Goal: Transaction & Acquisition: Purchase product/service

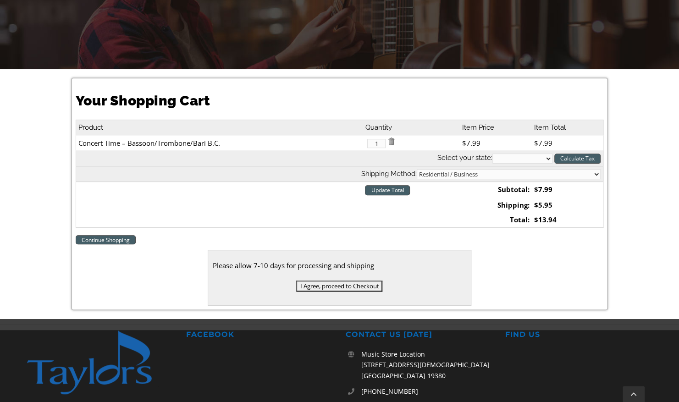
click at [547, 157] on select "Alabama Alaska Arizona Arkansas California Colorado Connecticut Delaware D. C. …" at bounding box center [522, 159] width 60 height 10
select select "PA"
click at [492, 154] on select "Alabama Alaska Arizona Arkansas California Colorado Connecticut Delaware D. C. …" at bounding box center [522, 159] width 60 height 10
click at [387, 185] on input "Update Total" at bounding box center [387, 190] width 45 height 10
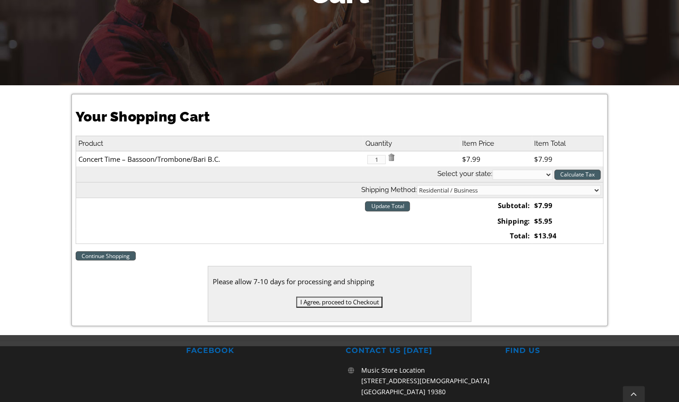
scroll to position [186, 0]
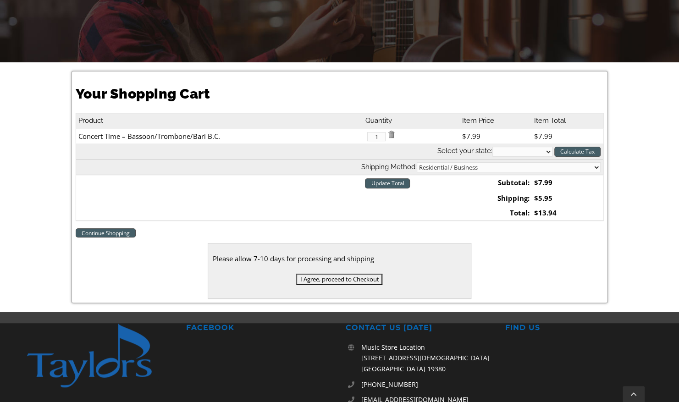
click at [329, 275] on input "I Agree, proceed to Checkout" at bounding box center [339, 279] width 86 height 11
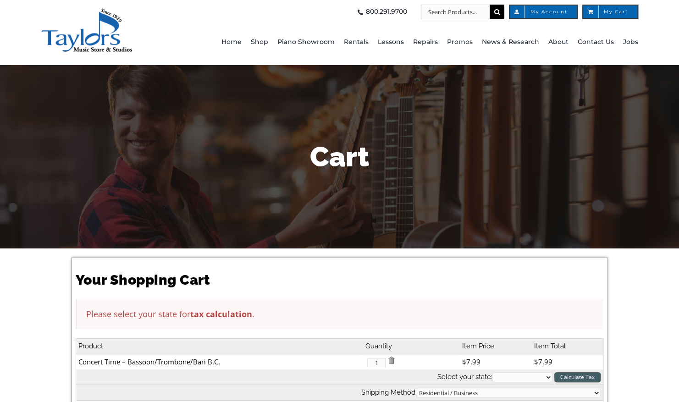
scroll to position [193, 0]
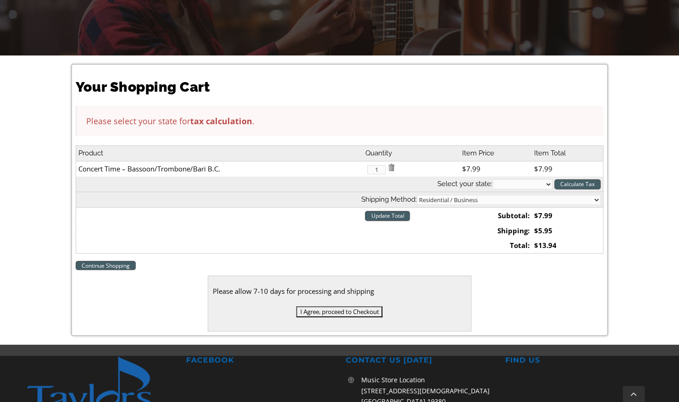
click at [507, 183] on select "Alabama Alaska Arizona Arkansas California Colorado Connecticut Delaware D. C. …" at bounding box center [522, 184] width 60 height 10
select select "PA"
click at [492, 179] on select "Alabama Alaska Arizona Arkansas California Colorado Connecticut Delaware D. C. …" at bounding box center [522, 184] width 60 height 10
click at [573, 181] on input "Calculate Tax" at bounding box center [577, 184] width 46 height 10
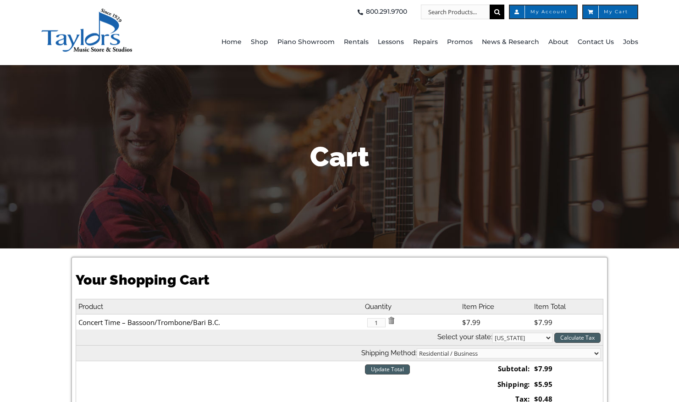
select select "PA"
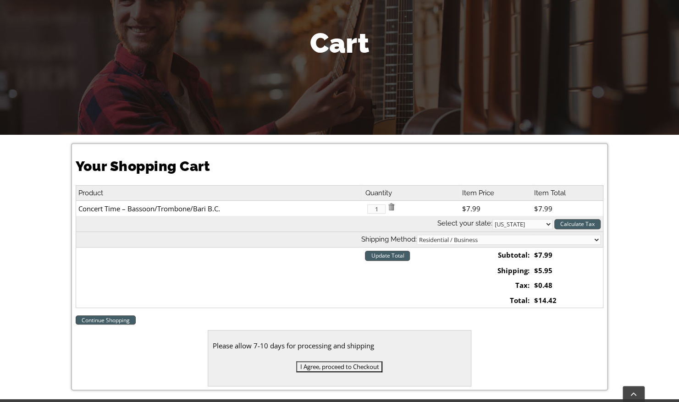
scroll to position [117, 0]
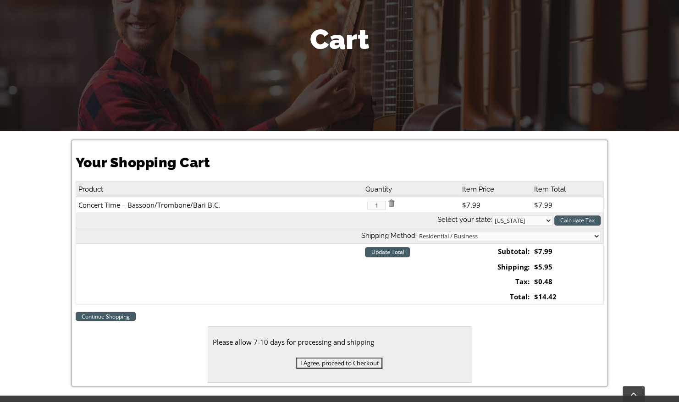
click at [324, 363] on input "I Agree, proceed to Checkout" at bounding box center [339, 362] width 86 height 11
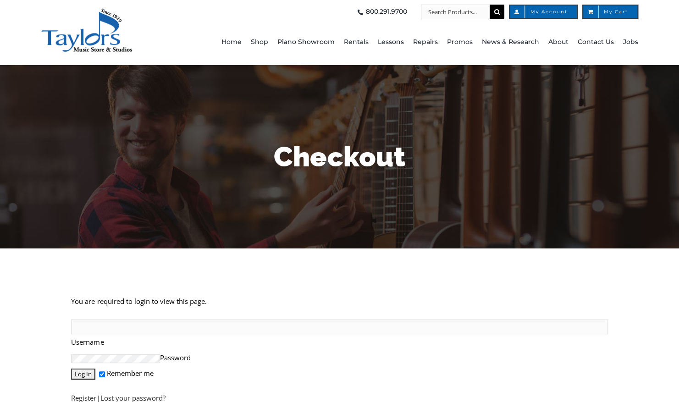
scroll to position [165, 0]
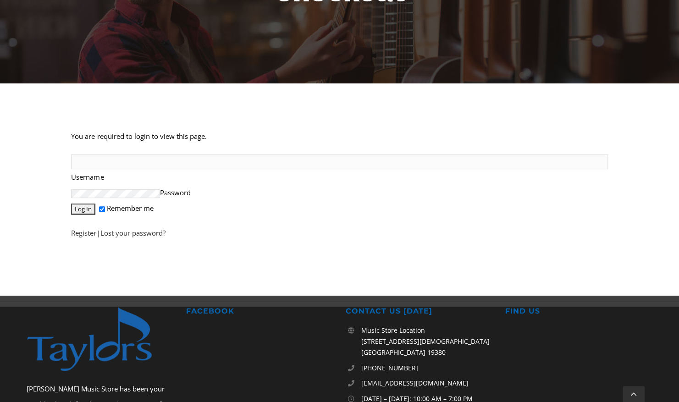
type input "[PERSON_NAME][EMAIL_ADDRESS][PERSON_NAME][DOMAIN_NAME]"
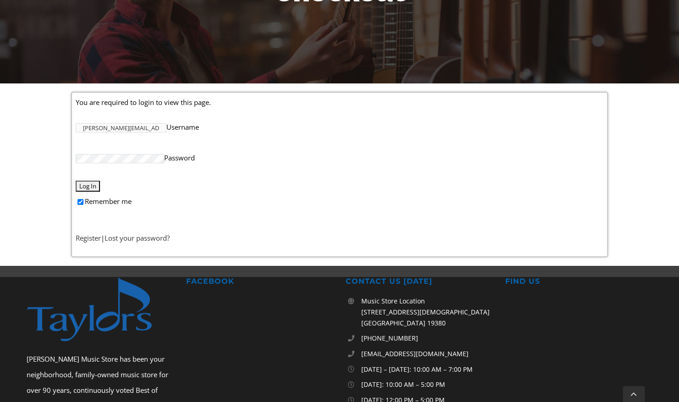
click at [91, 181] on input "Log In" at bounding box center [88, 186] width 24 height 11
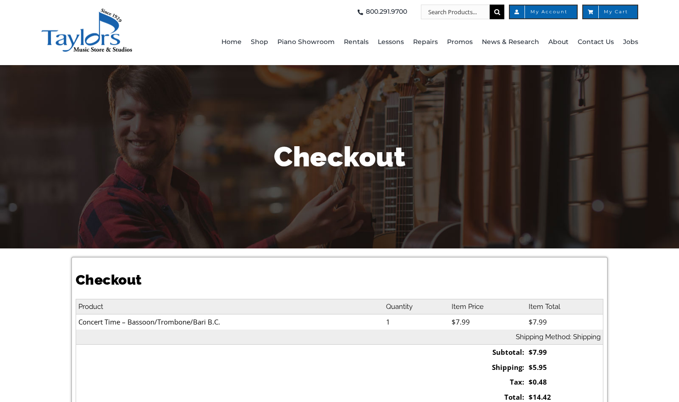
select select
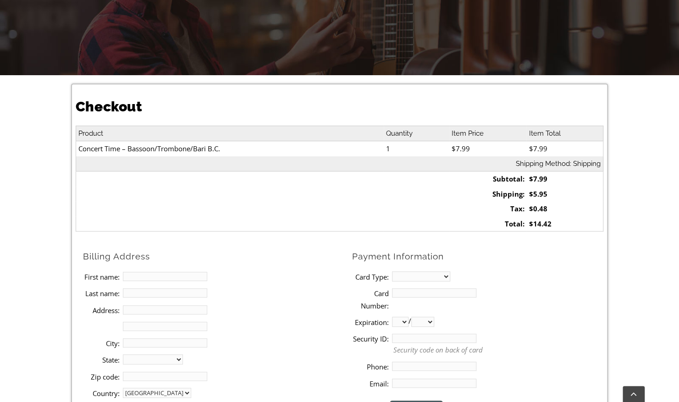
scroll to position [181, 0]
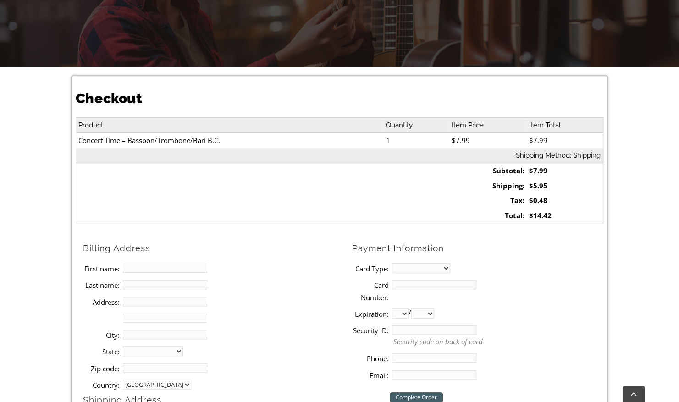
click at [158, 267] on input "First name:" at bounding box center [165, 268] width 84 height 9
type input "[PERSON_NAME]"
type input "[STREET_ADDRESS][PERSON_NAME]"
type input "[GEOGRAPHIC_DATA]"
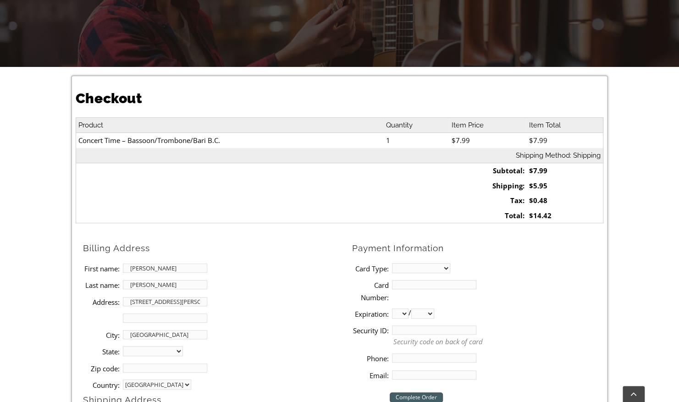
select select "PA"
type input "19073"
type input "6104573213"
type input "[PERSON_NAME][EMAIL_ADDRESS][PERSON_NAME][DOMAIN_NAME]"
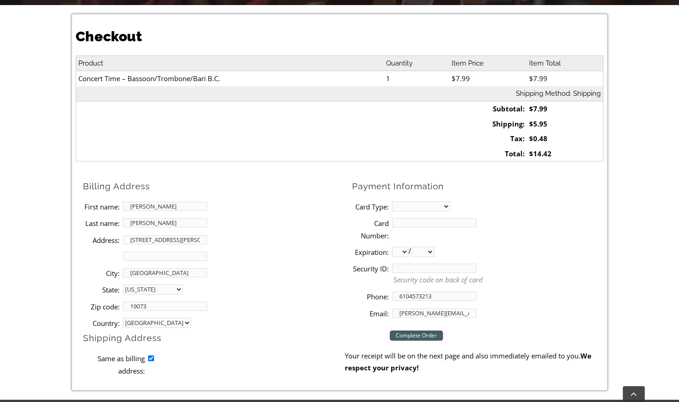
scroll to position [247, 0]
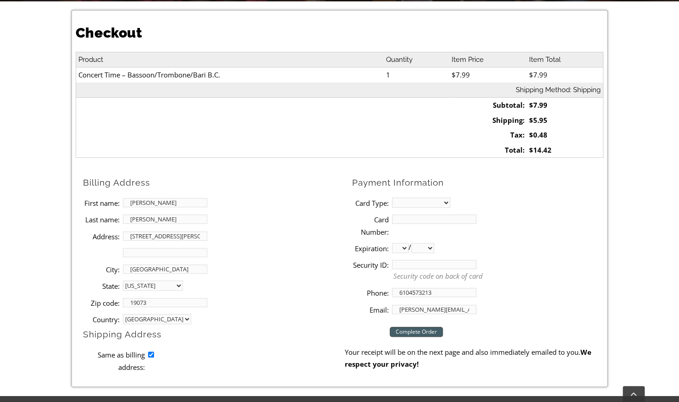
click at [445, 202] on select "MasterCard Visa American Express Discover" at bounding box center [421, 203] width 58 height 10
select select "visa"
click at [392, 198] on select "MasterCard Visa American Express Discover" at bounding box center [421, 203] width 58 height 10
click at [408, 214] on input "Card Number:" at bounding box center [434, 218] width 84 height 9
type input "[CREDIT_CARD_NUMBER]"
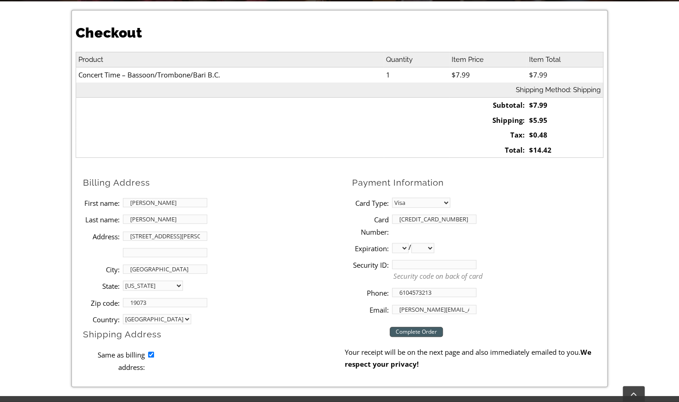
select select "11"
select select "2029"
click at [442, 265] on input "Security ID:" at bounding box center [434, 264] width 84 height 9
type input "489"
click at [412, 330] on input "Complete Order" at bounding box center [416, 332] width 53 height 10
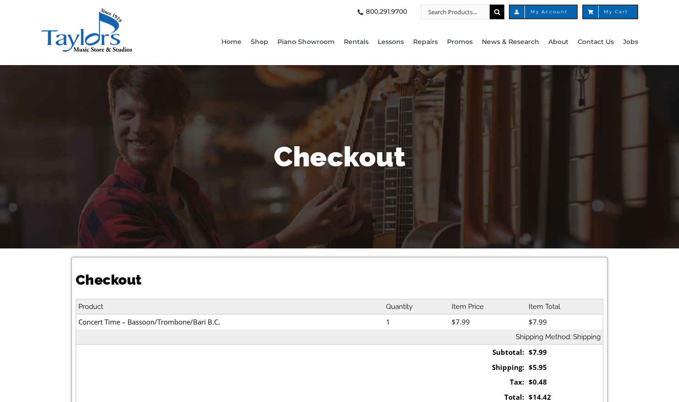
select select "PA"
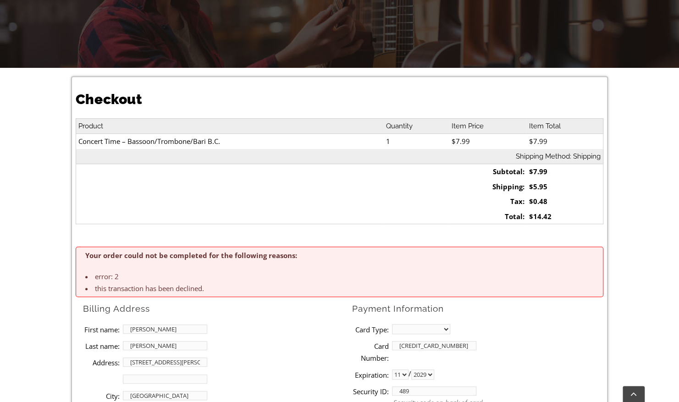
scroll to position [353, 0]
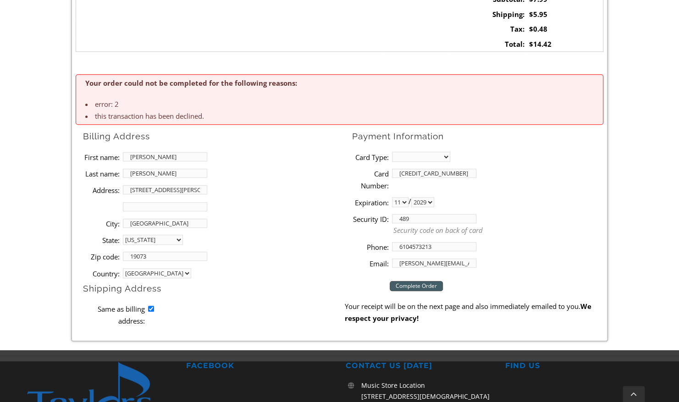
click at [428, 157] on select "MasterCard Visa American Express Discover" at bounding box center [421, 157] width 58 height 10
select select "visa"
click at [392, 152] on select "MasterCard Visa American Express Discover" at bounding box center [421, 157] width 58 height 10
click at [413, 218] on input "489" at bounding box center [434, 218] width 84 height 9
type input "4"
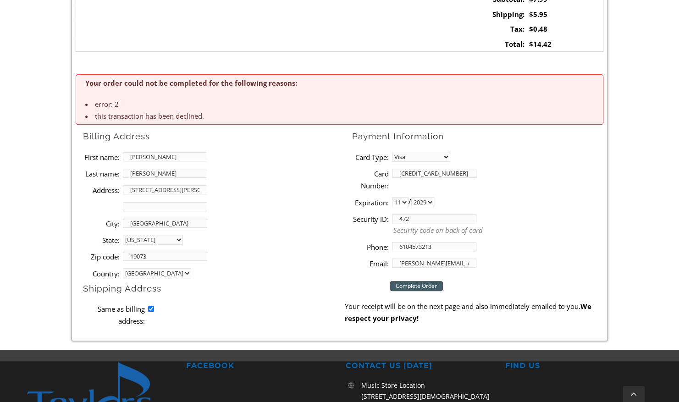
type input "472"
click at [413, 286] on input "Complete Order" at bounding box center [416, 286] width 53 height 10
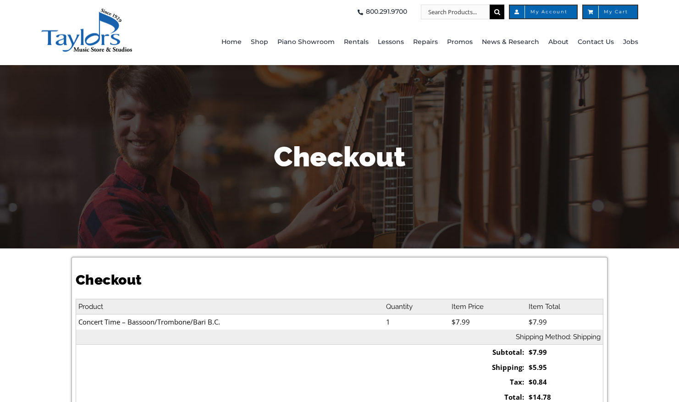
select select "PA"
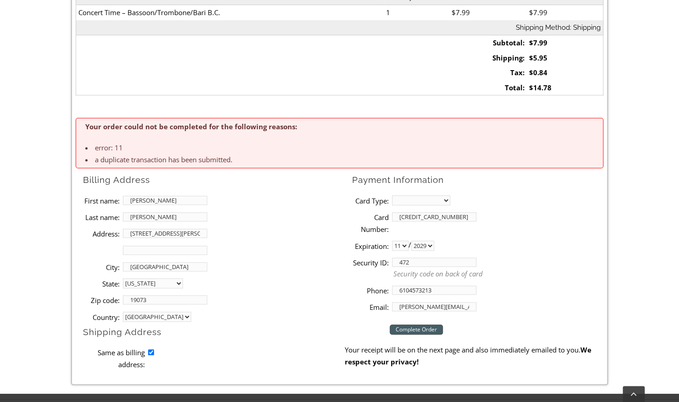
scroll to position [309, 0]
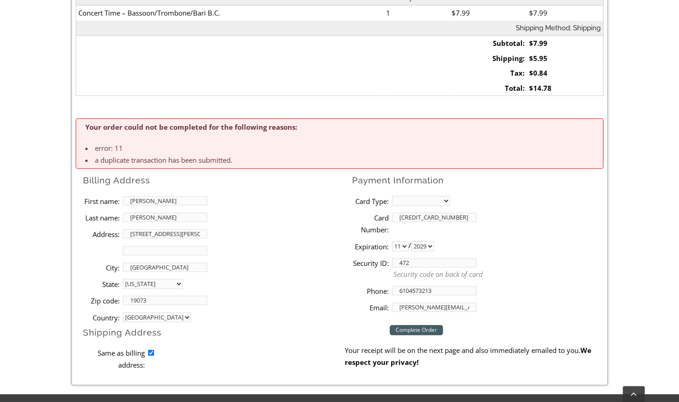
click at [402, 266] on input "472" at bounding box center [434, 262] width 84 height 9
click at [423, 205] on li "Card Type: MasterCard Visa American Express Discover" at bounding box center [477, 200] width 251 height 16
click at [426, 198] on select "MasterCard Visa American Express Discover" at bounding box center [421, 201] width 58 height 10
select select "visa"
click at [392, 196] on select "MasterCard Visa American Express Discover" at bounding box center [421, 201] width 58 height 10
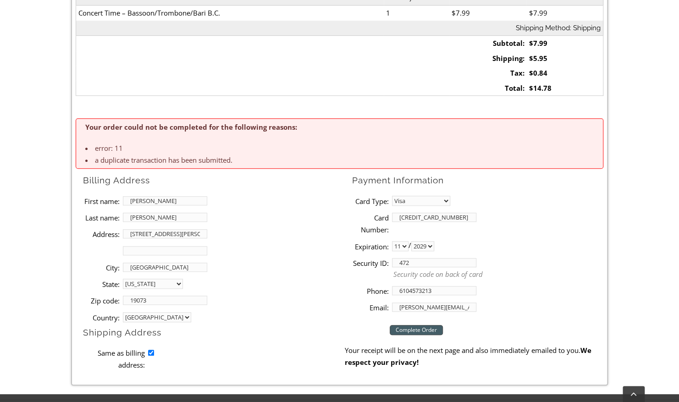
click at [413, 327] on input "Complete Order" at bounding box center [416, 330] width 53 height 10
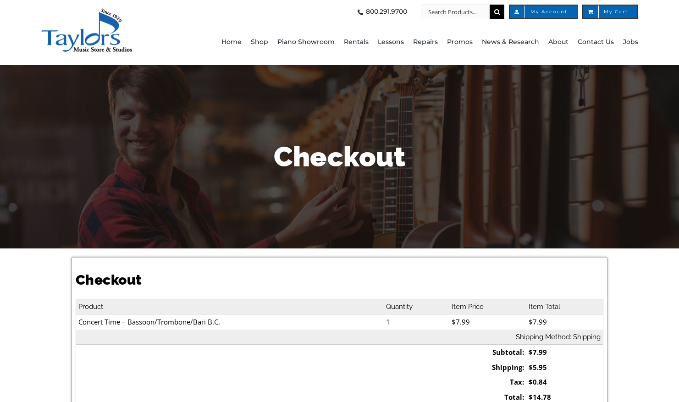
select select "PA"
select select
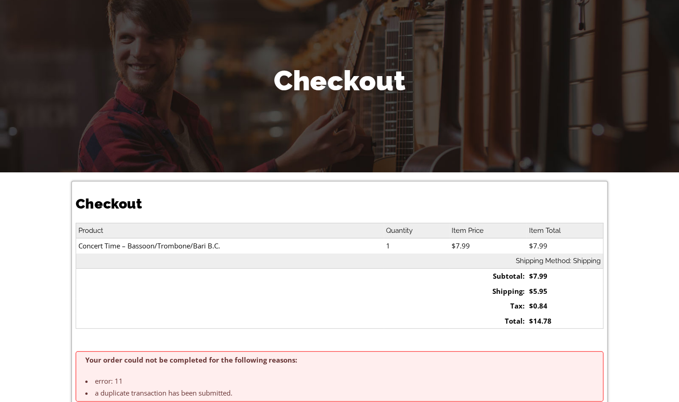
scroll to position [76, 0]
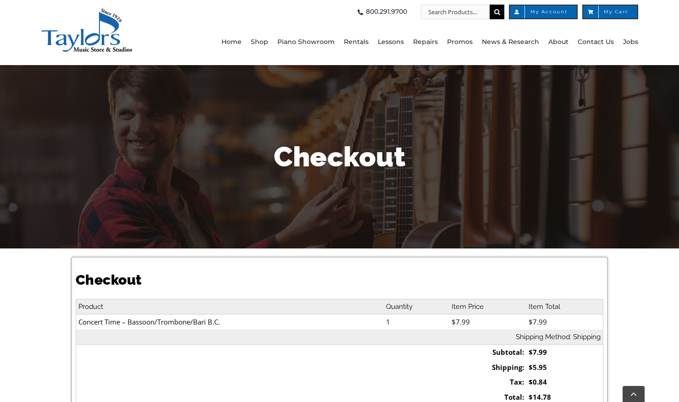
select select "PA"
select select "visa"
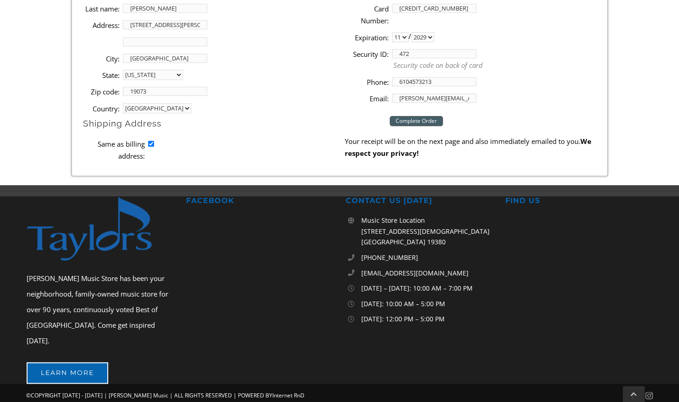
scroll to position [309, 0]
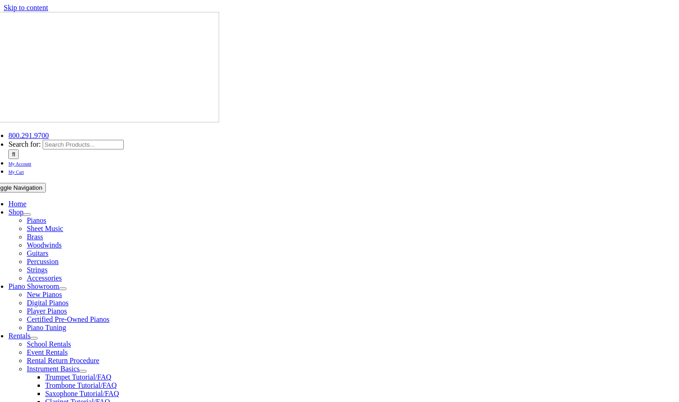
select select "PA"
select select "visa"
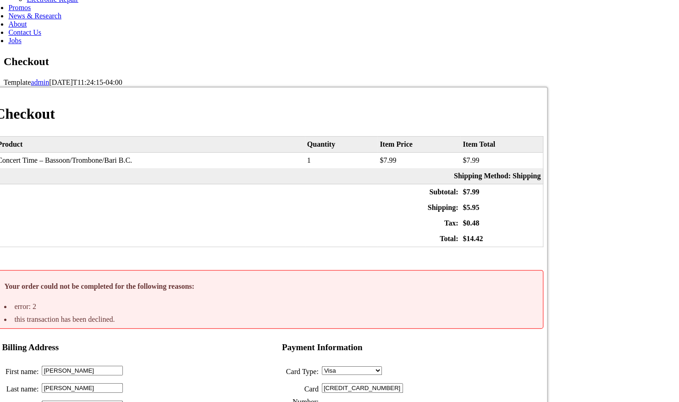
scroll to position [353, 0]
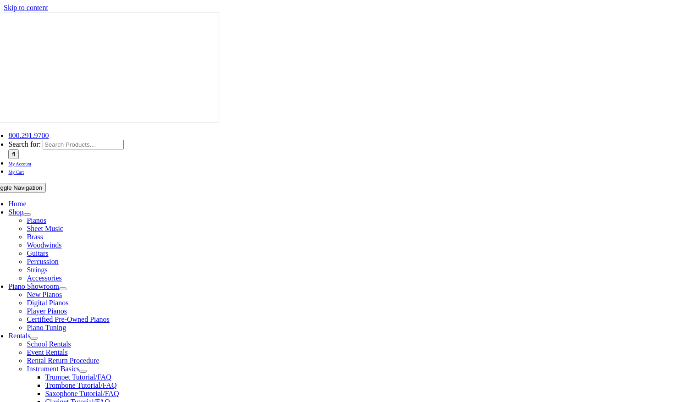
select select "PA"
select select "visa"
select select "11"
select select "2029"
click at [31, 161] on span "My Account" at bounding box center [19, 163] width 23 height 5
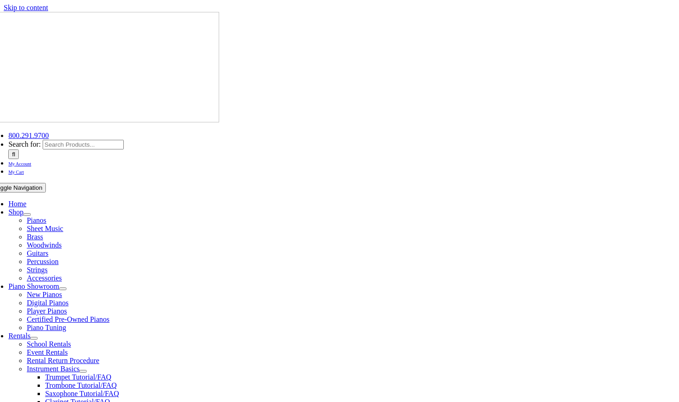
select select "PA"
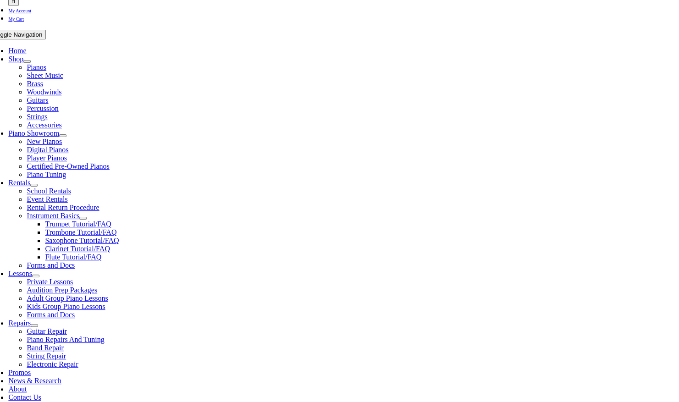
scroll to position [156, 0]
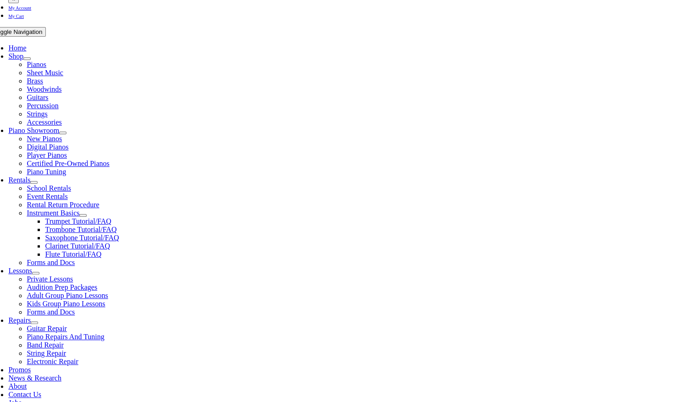
type input "1"
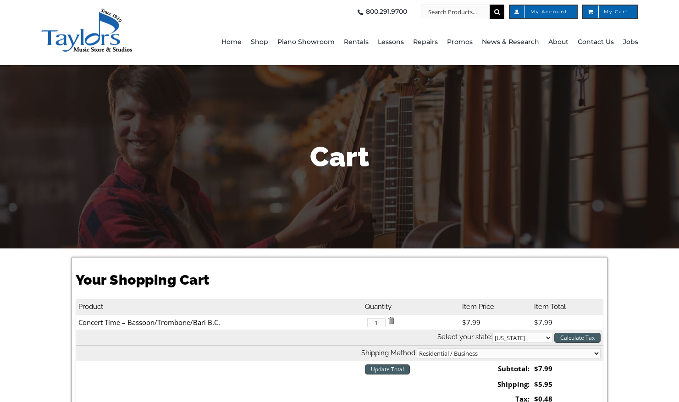
select select "PA"
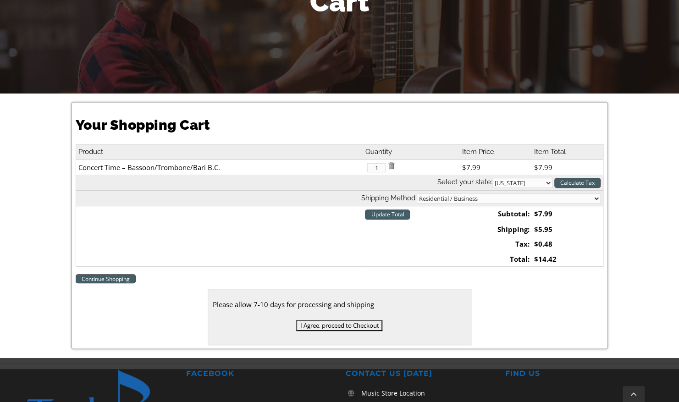
scroll to position [172, 0]
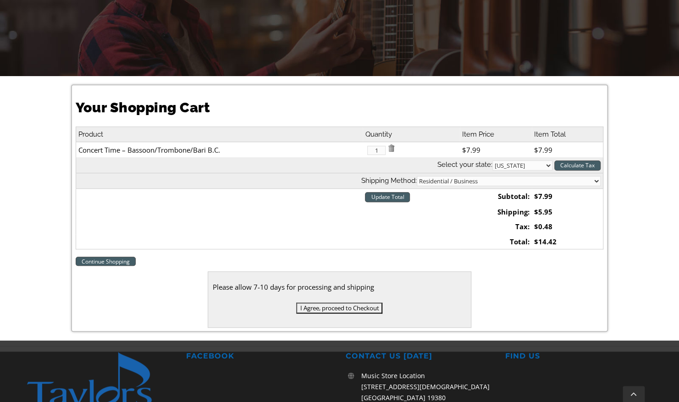
click at [324, 305] on input "I Agree, proceed to Checkout" at bounding box center [339, 307] width 86 height 11
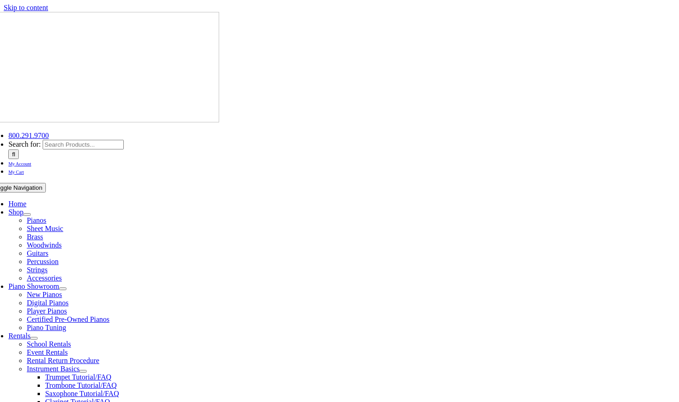
select select
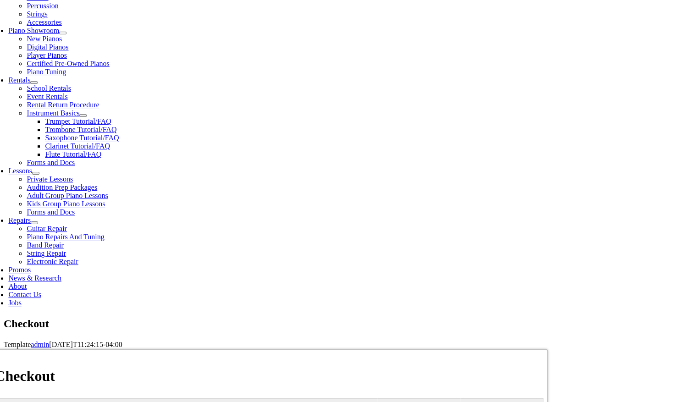
scroll to position [258, 0]
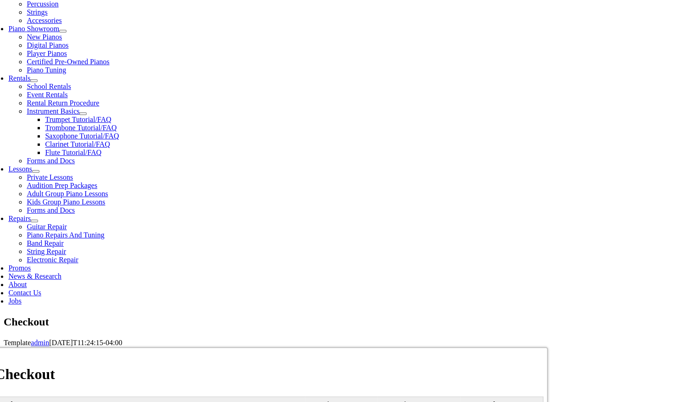
type input "[PERSON_NAME]"
type input "[STREET_ADDRESS][PERSON_NAME]"
type input "[GEOGRAPHIC_DATA]"
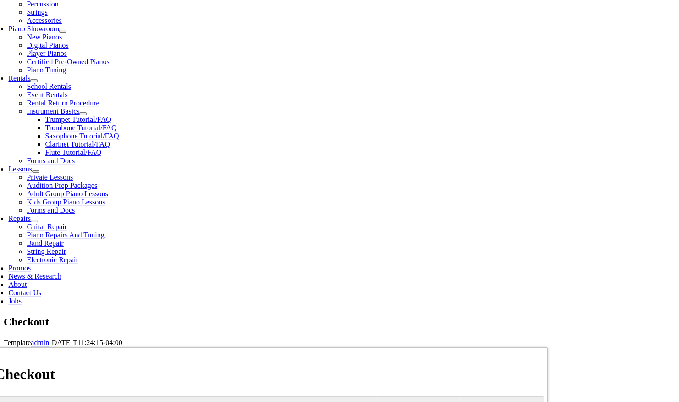
select select "PA"
type input "19073"
select select "visa"
select select "11"
select select "2029"
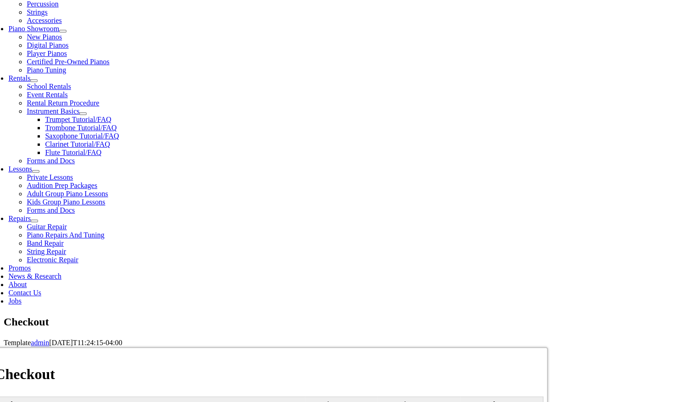
type input "472"
type input "6104573213"
type input "[PERSON_NAME][EMAIL_ADDRESS][PERSON_NAME][DOMAIN_NAME]"
type input "[CREDIT_CARD_NUMBER]"
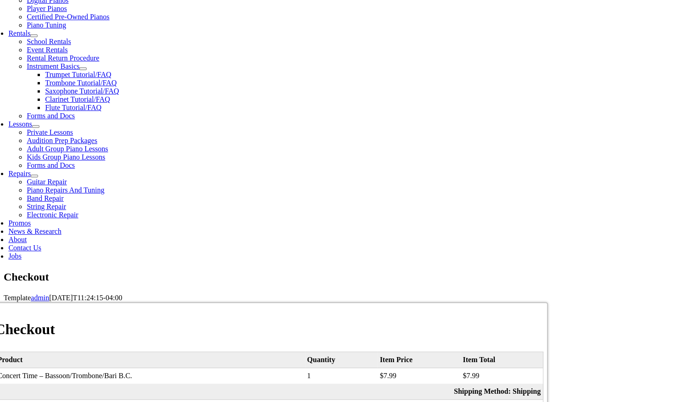
scroll to position [303, 0]
